Goal: Transaction & Acquisition: Subscribe to service/newsletter

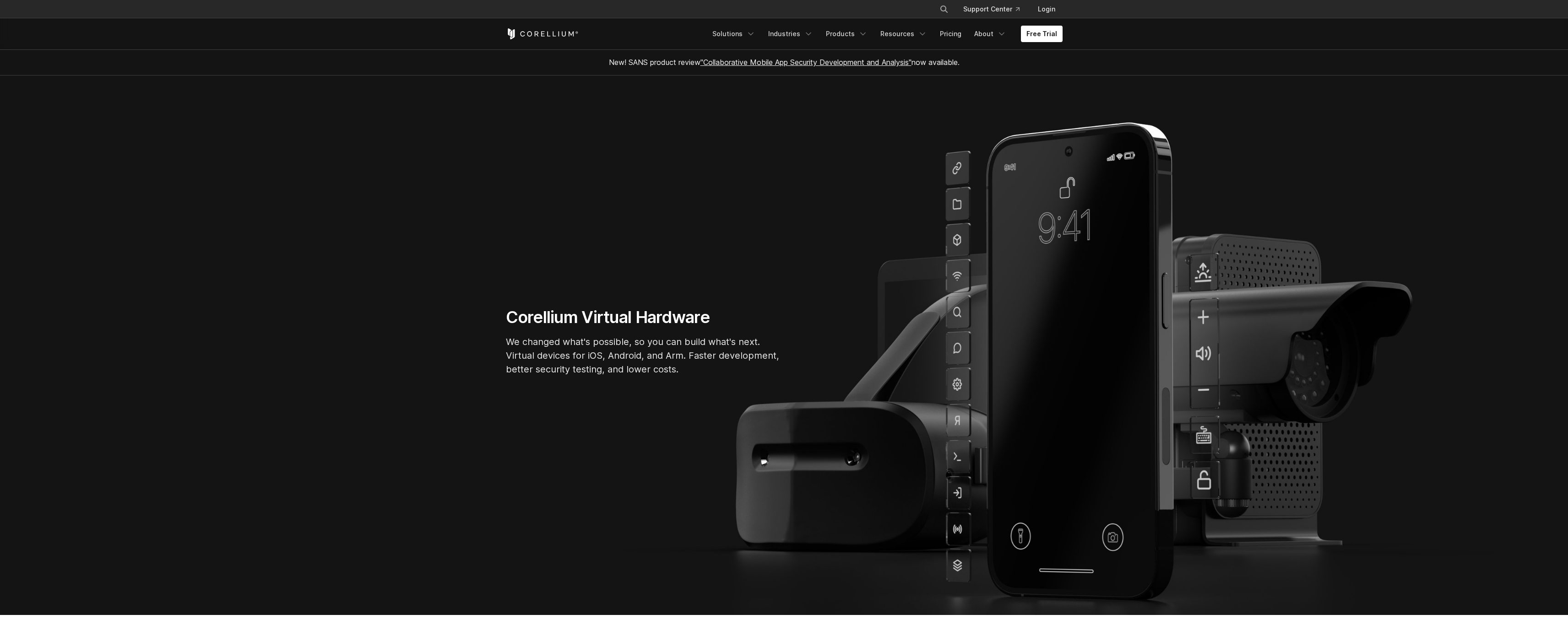
click at [1063, 35] on div "Free Trial Solutions" at bounding box center [784, 33] width 575 height 31
click at [1050, 38] on link "Free Trial" at bounding box center [1041, 33] width 41 height 16
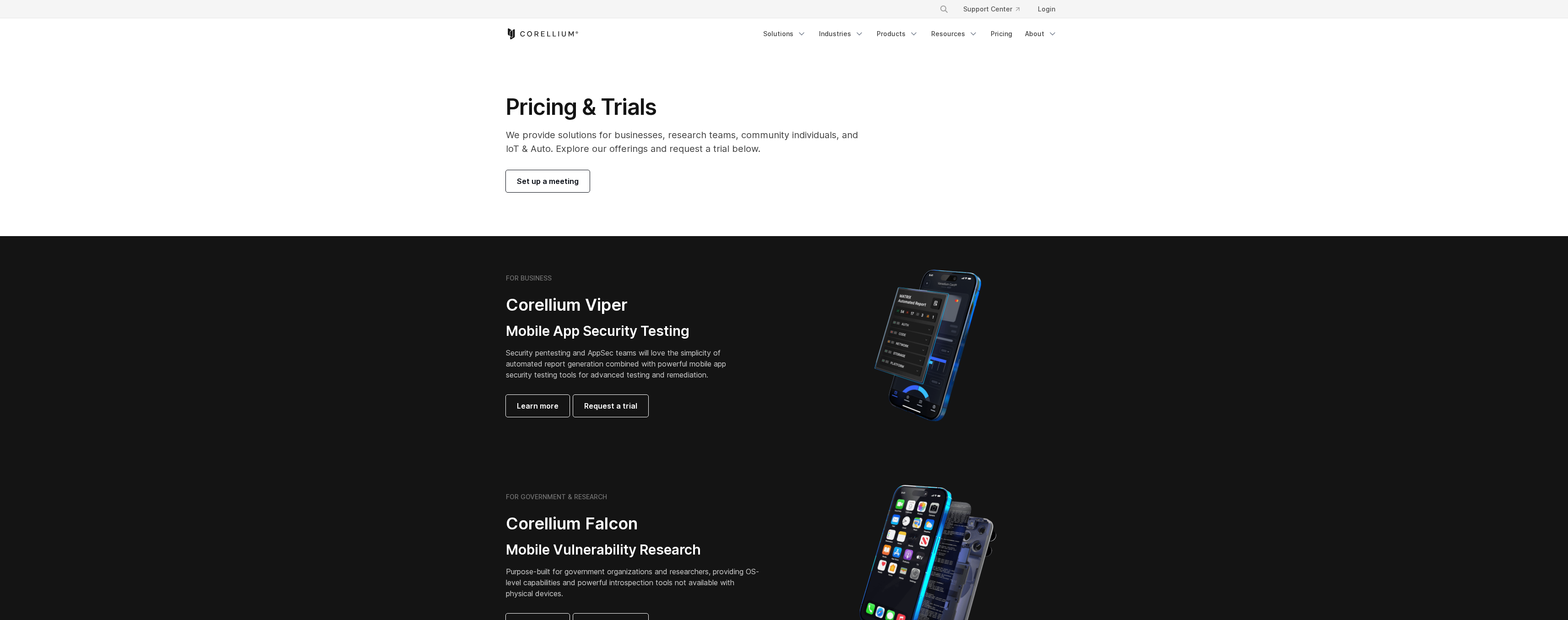
click at [538, 184] on span "Set up a meeting" at bounding box center [548, 181] width 62 height 11
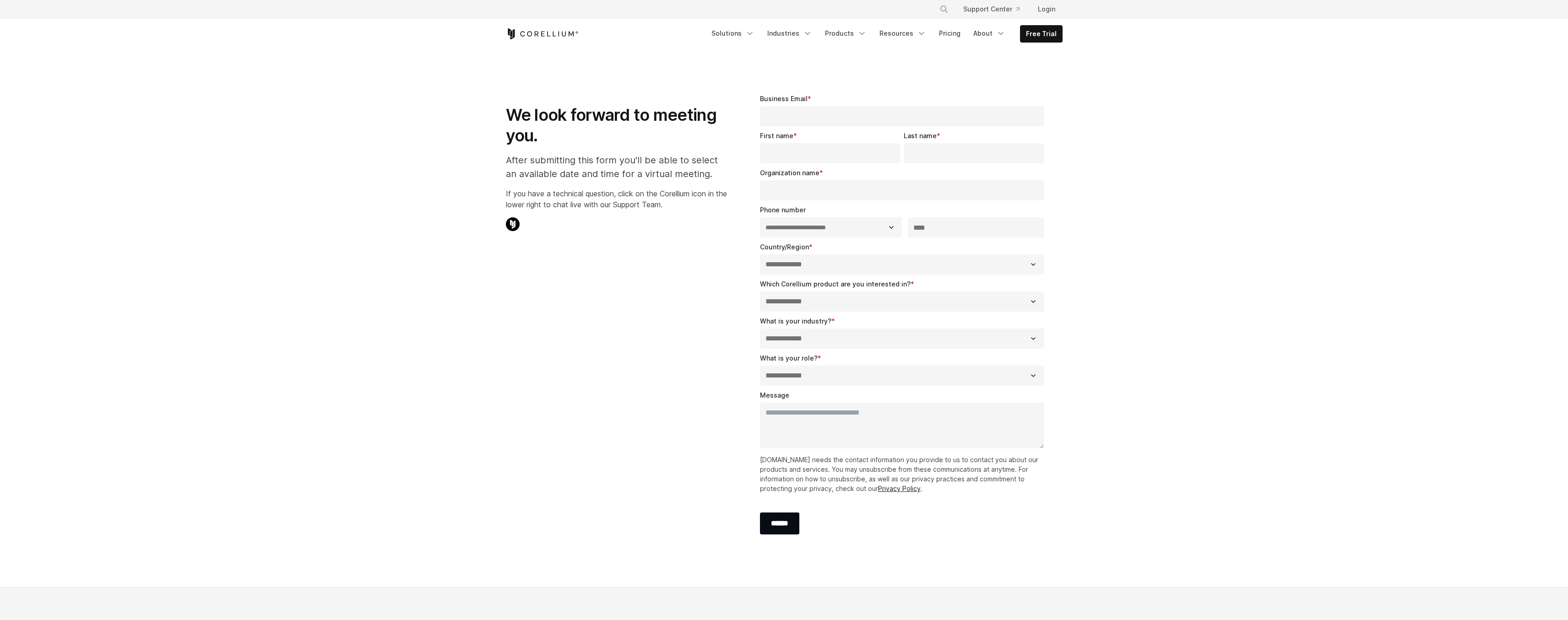
select select "**"
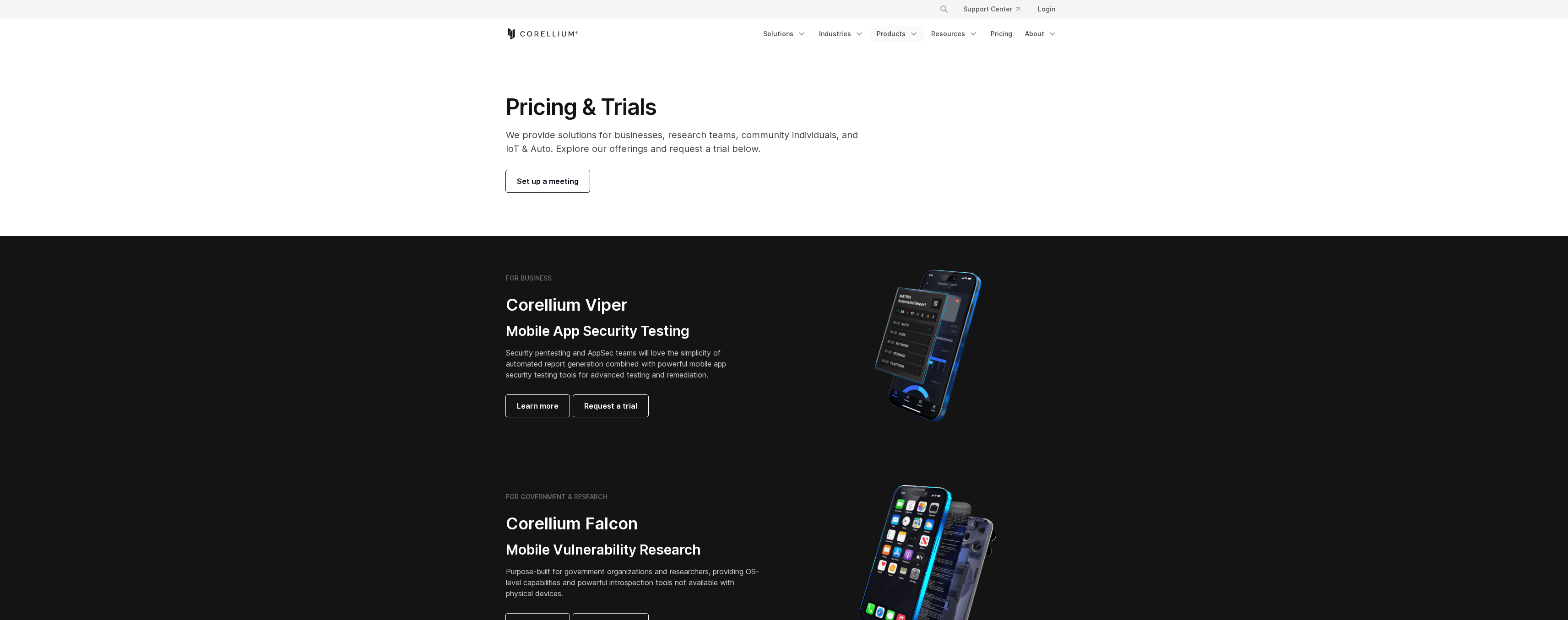
click at [895, 32] on link "Products" at bounding box center [897, 33] width 52 height 16
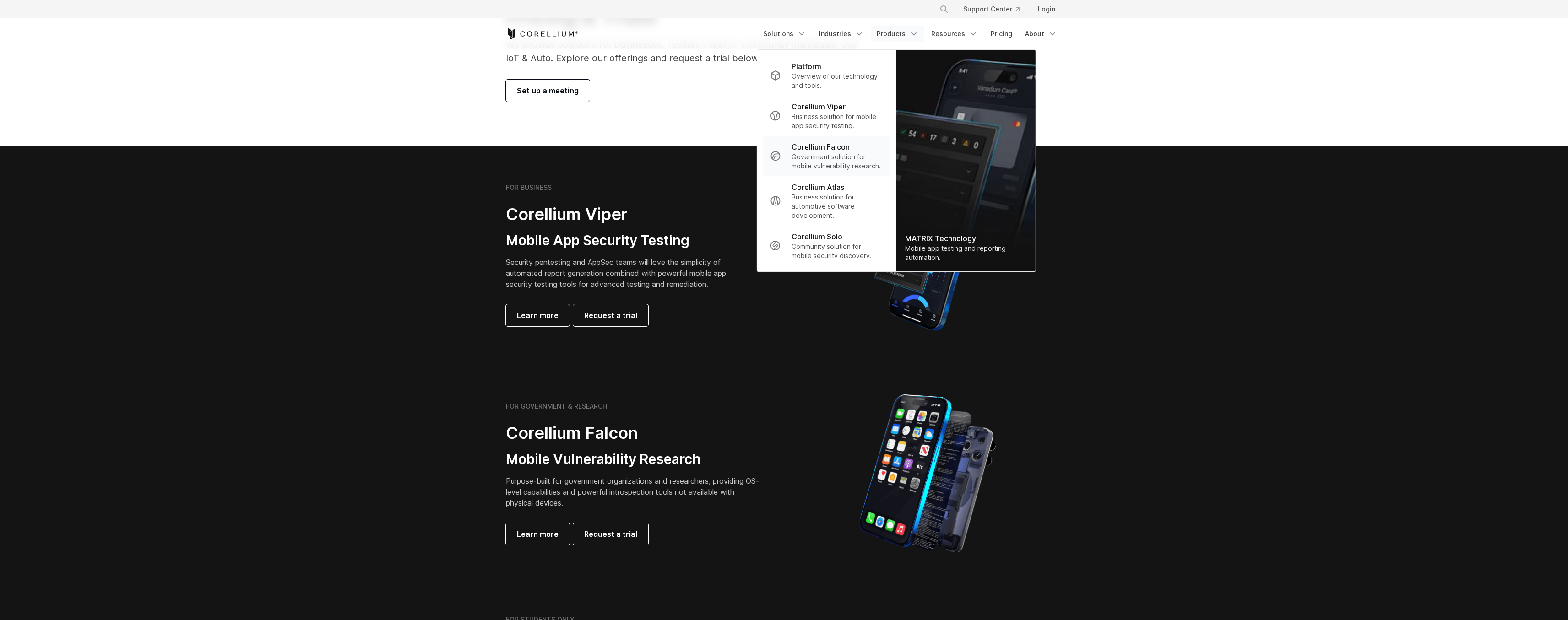
scroll to position [185, 0]
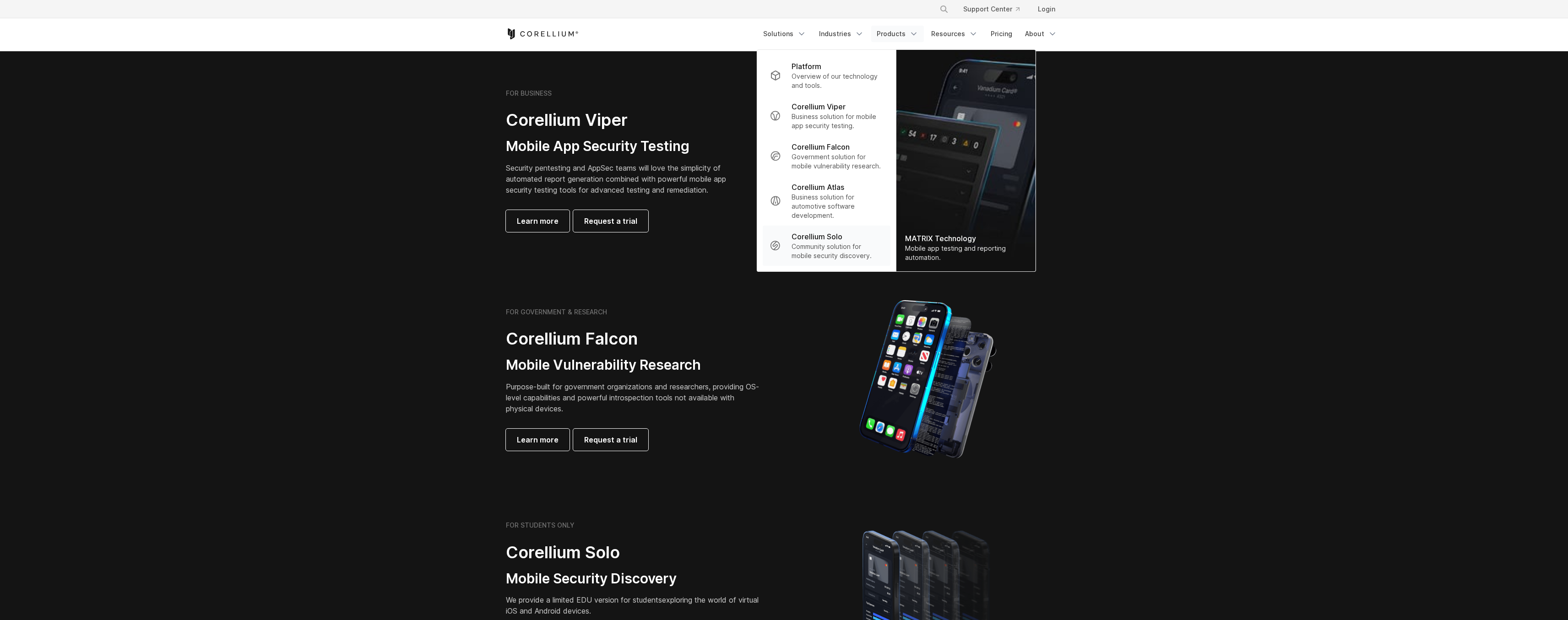
click at [812, 236] on p "Corellium Solo" at bounding box center [816, 237] width 51 height 11
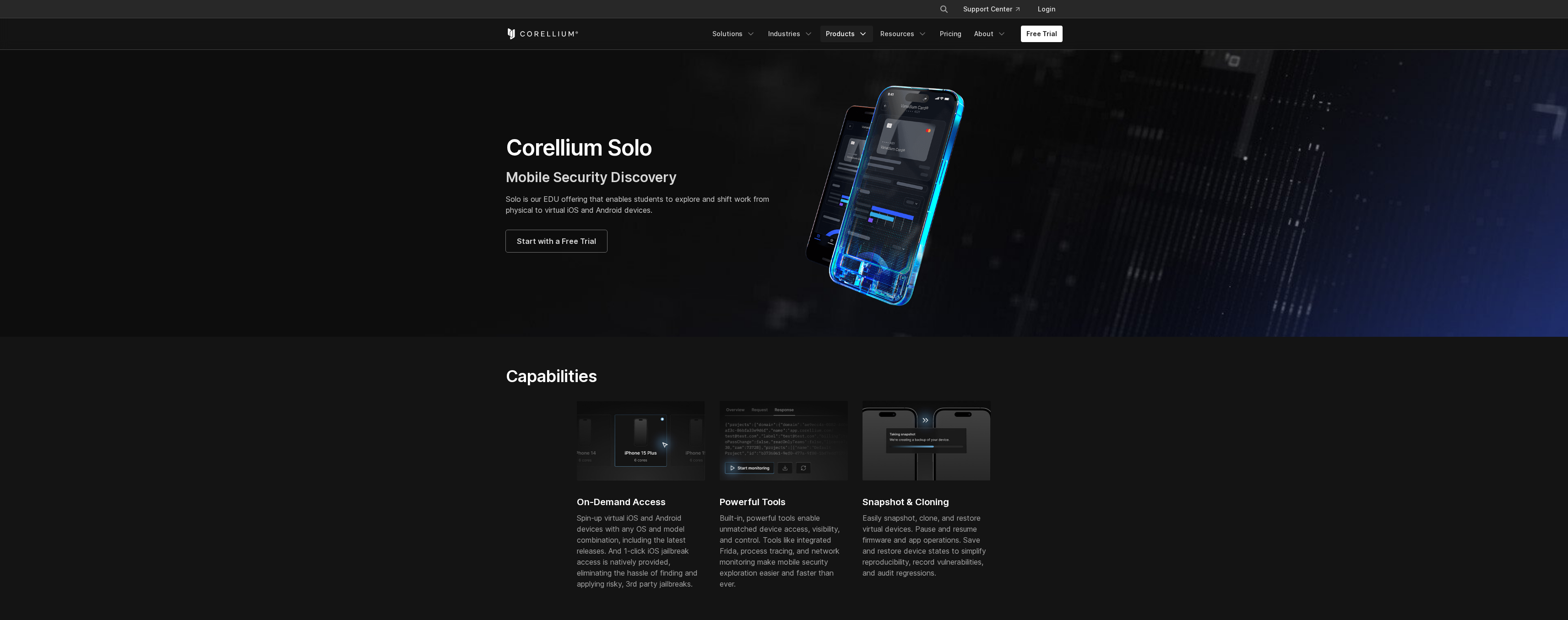
click at [861, 36] on link "Products" at bounding box center [847, 33] width 52 height 16
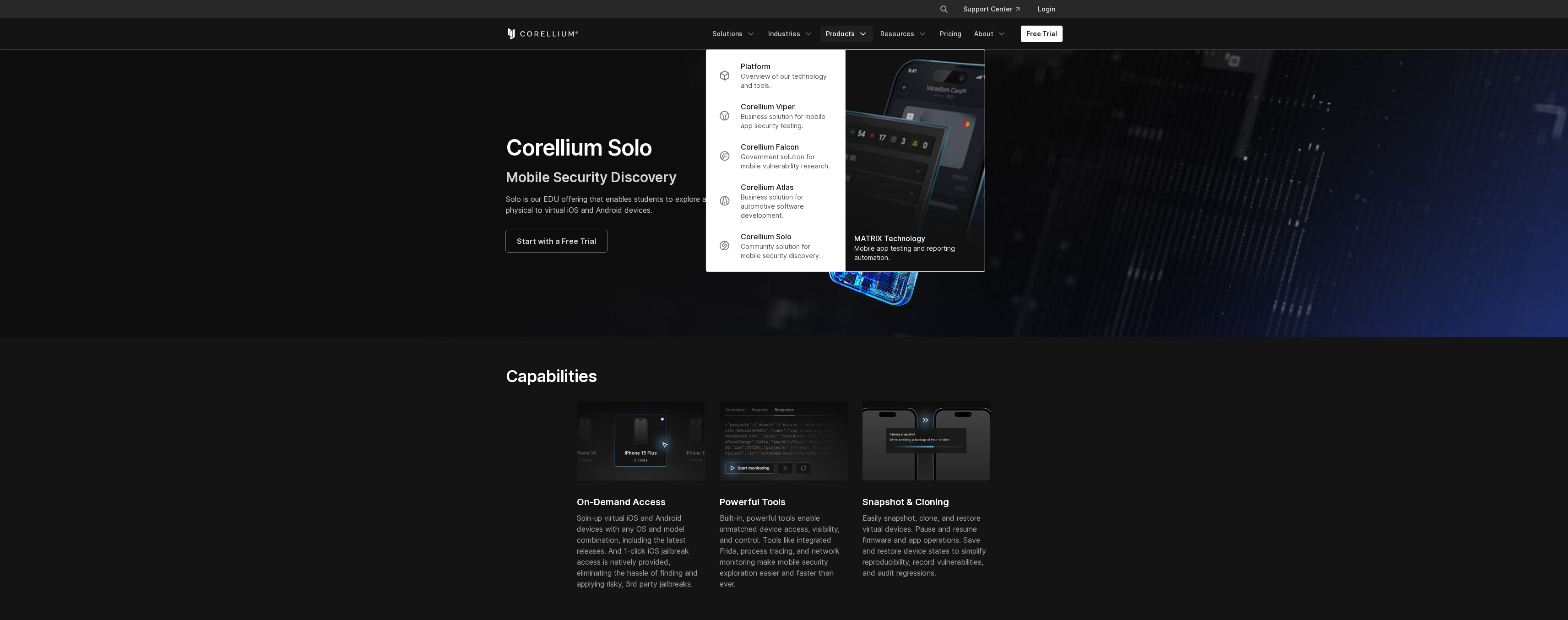
click at [632, 121] on div "Corellium Solo Mobile Security Discovery Solo is our EDU offering that enables …" at bounding box center [784, 193] width 575 height 229
